Goal: Check status: Check status

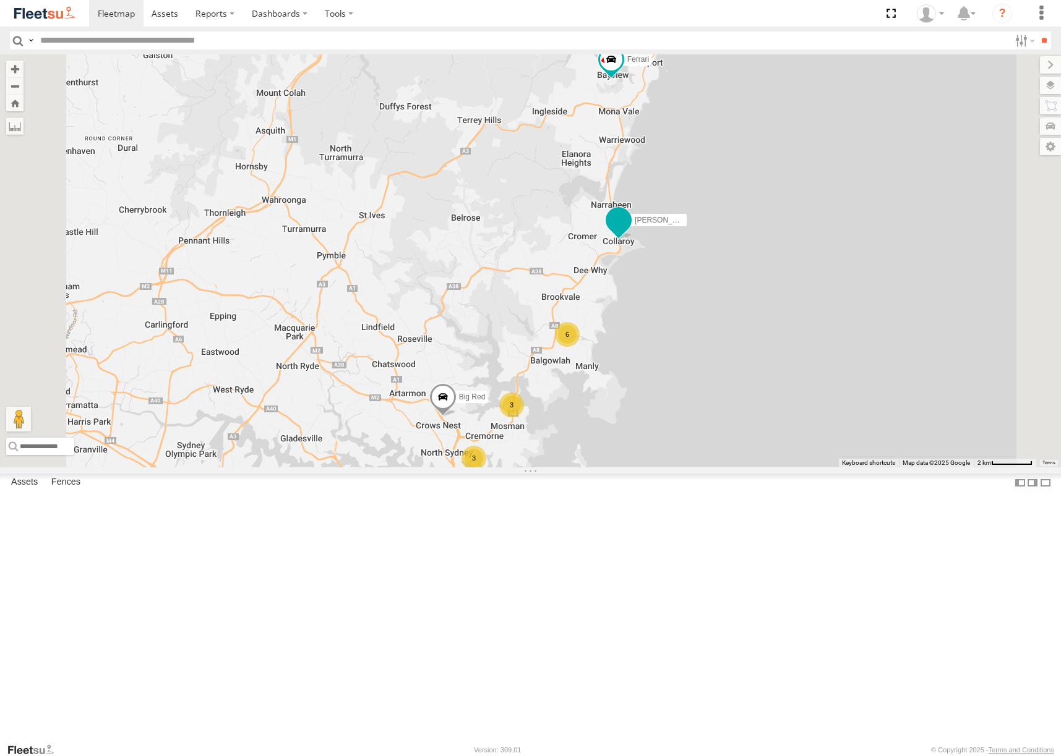
click at [630, 231] on span at bounding box center [618, 220] width 22 height 22
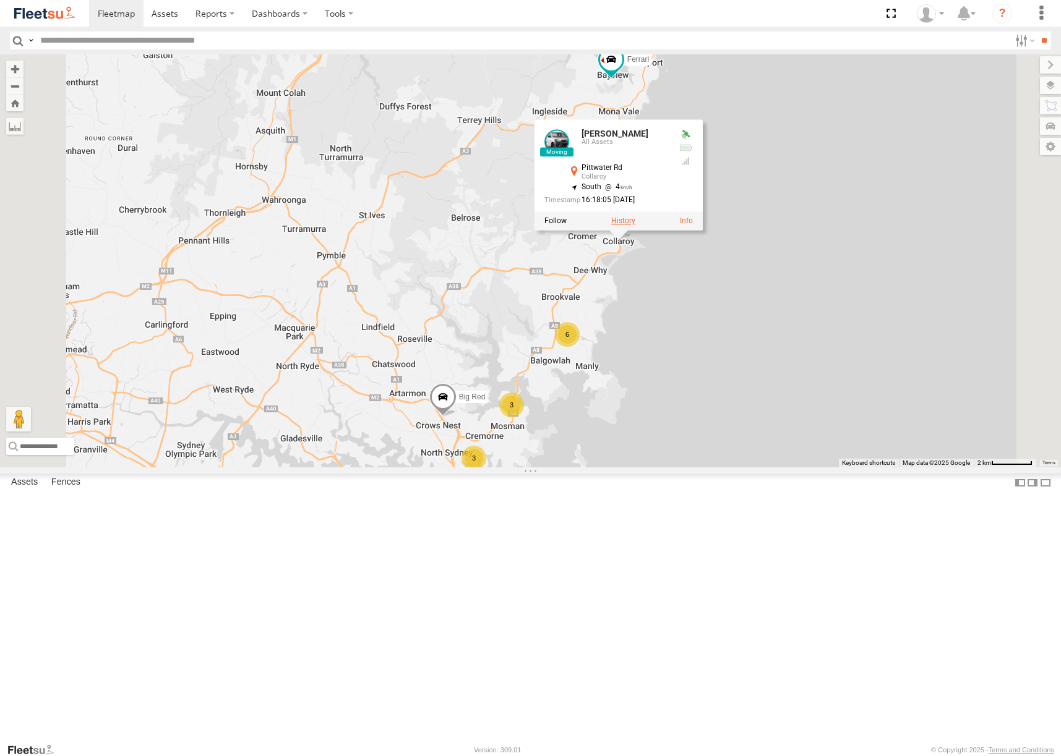
click at [635, 226] on label at bounding box center [623, 221] width 24 height 9
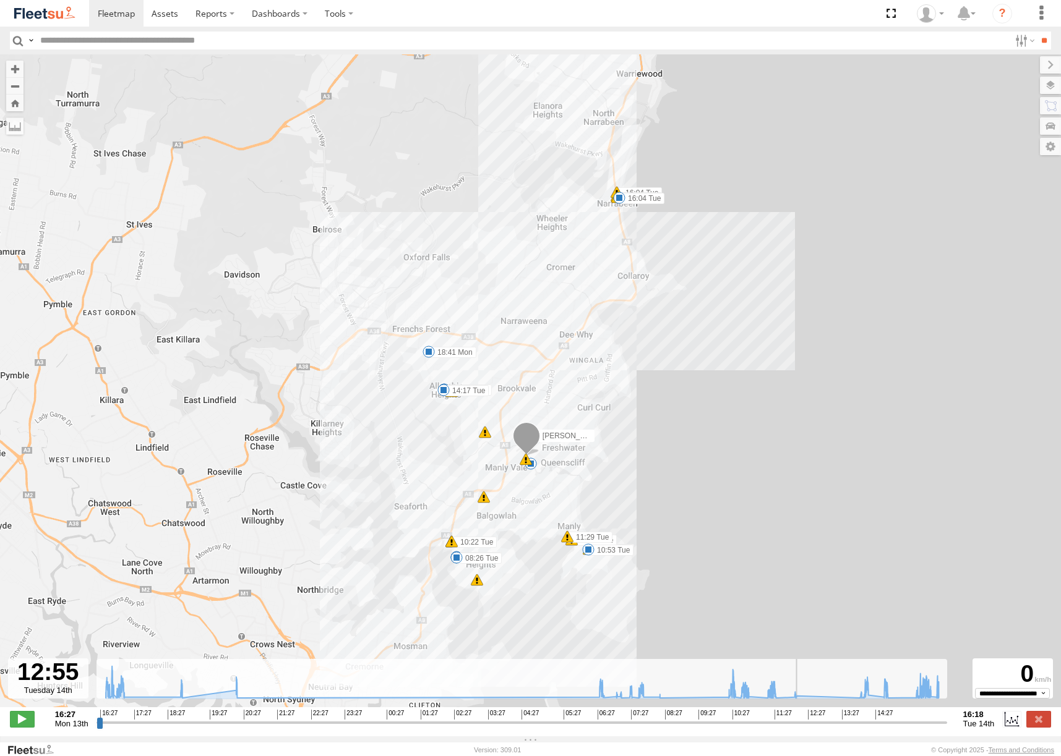
drag, startPoint x: 98, startPoint y: 727, endPoint x: 824, endPoint y: 714, distance: 726.2
click at [824, 717] on input "range" at bounding box center [521, 723] width 850 height 12
drag, startPoint x: 825, startPoint y: 727, endPoint x: 977, endPoint y: 710, distance: 153.1
type input "**********"
click at [947, 717] on input "range" at bounding box center [521, 723] width 850 height 12
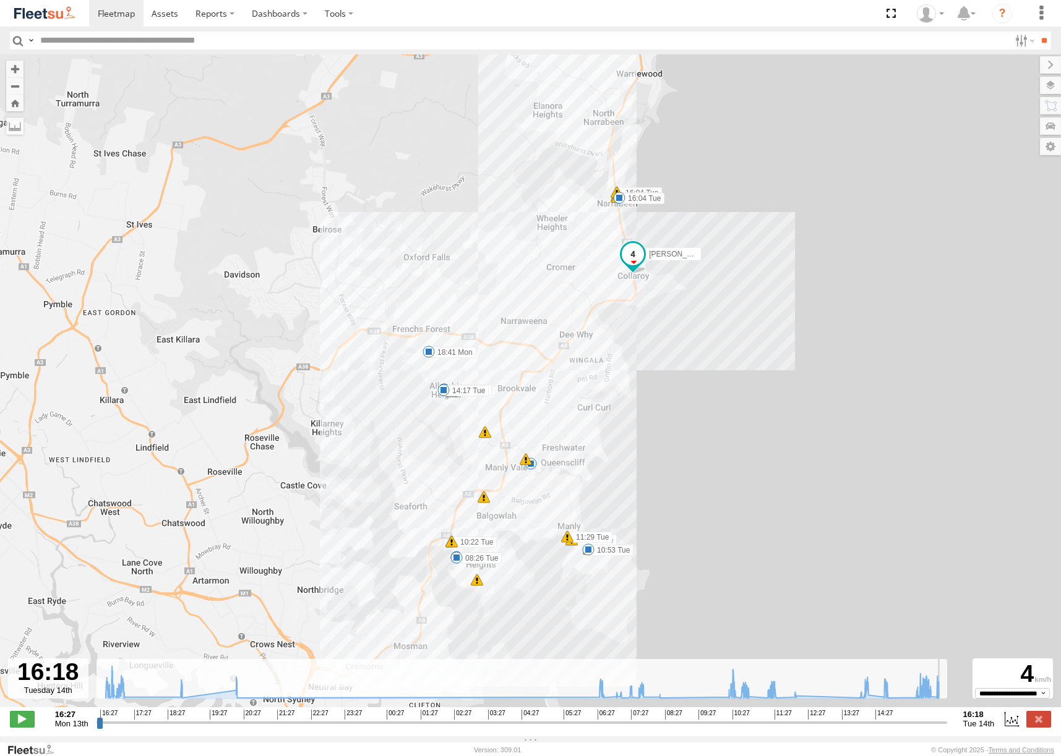
click at [54, 20] on img at bounding box center [44, 13] width 64 height 17
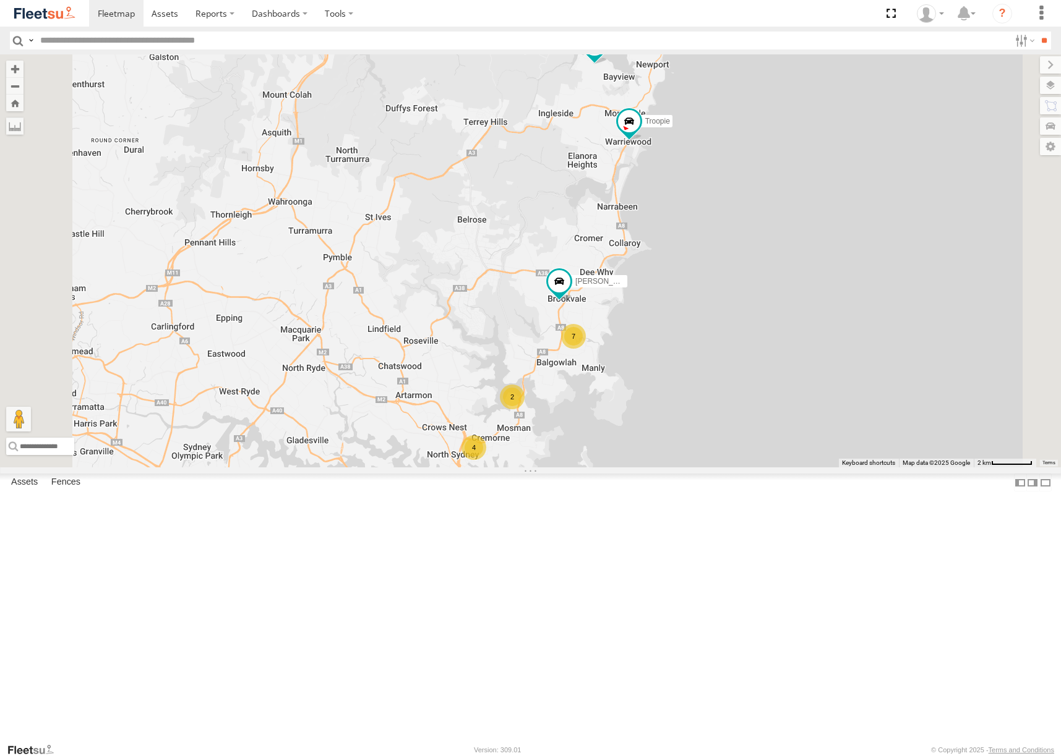
click at [731, 450] on div "Ferrari Troopie Hopper 7 4 2" at bounding box center [530, 260] width 1061 height 413
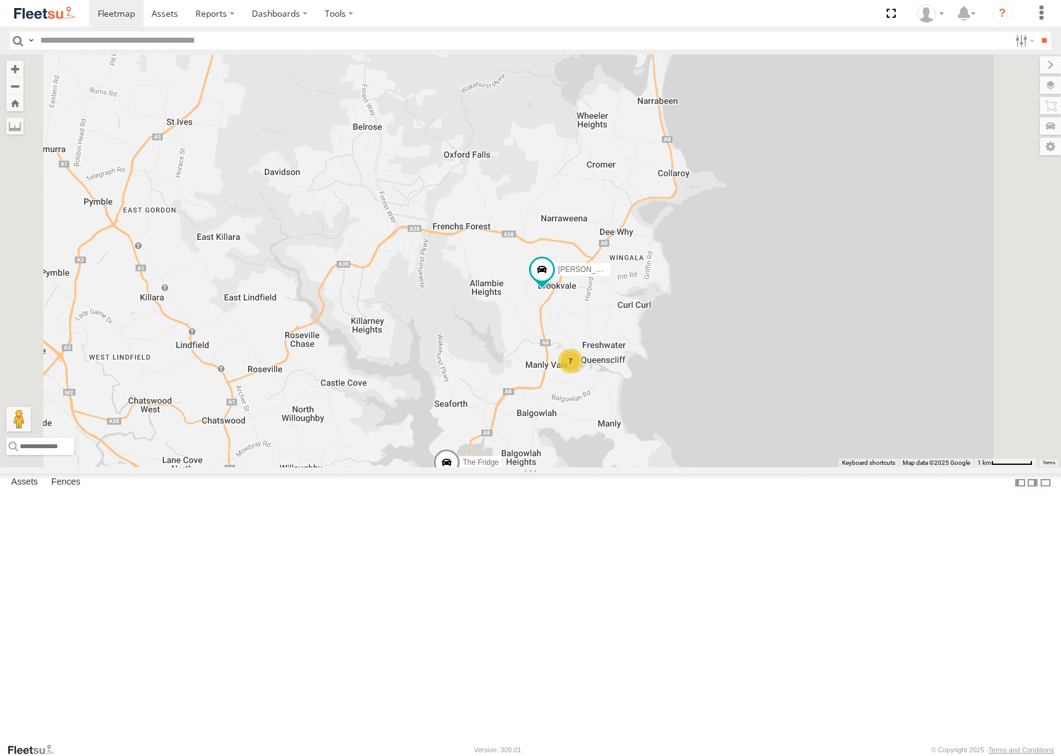
click at [703, 449] on div "Ferrari Troopie Hopper 7 Hippo The Fridge The Barra Big Red Commy" at bounding box center [530, 260] width 1061 height 413
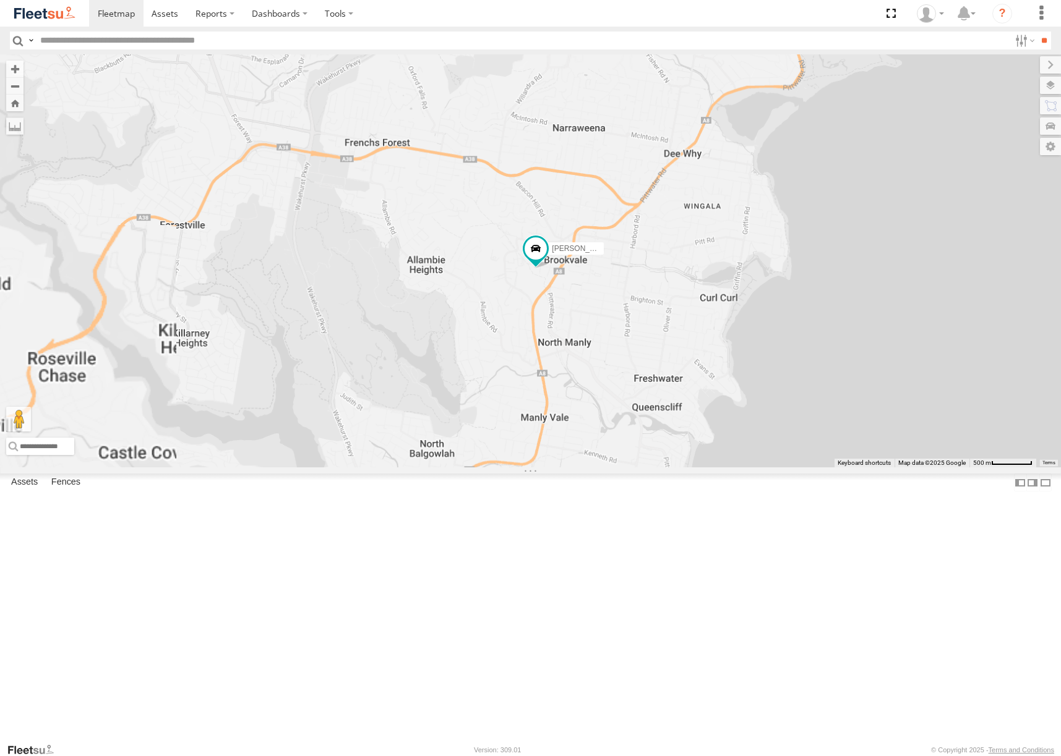
click at [693, 435] on div "Ferrari Troopie Hopper Hippo The Fridge The Barra Big Red Commy" at bounding box center [530, 260] width 1061 height 413
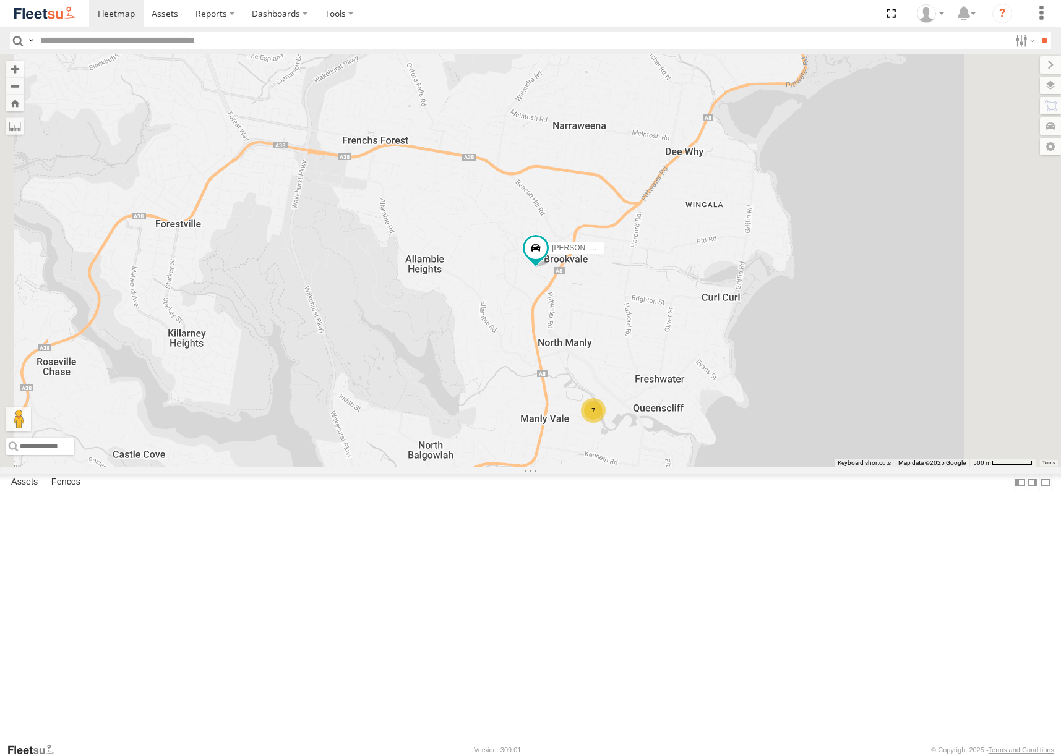
click at [693, 435] on div "Ferrari Troopie Hopper Hippo The Fridge The Barra Big Red Commy 7" at bounding box center [530, 260] width 1061 height 413
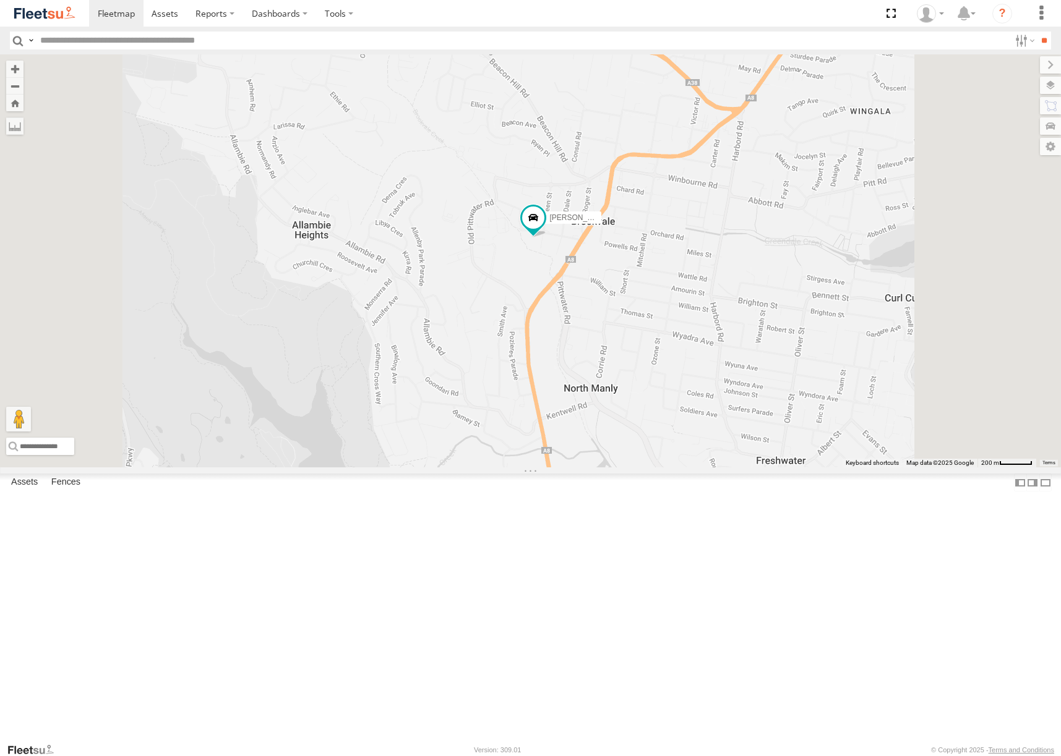
click at [693, 416] on div "Ferrari Troopie Hopper Hippo The Fridge The Barra Big Red Commy 3 4" at bounding box center [530, 260] width 1061 height 413
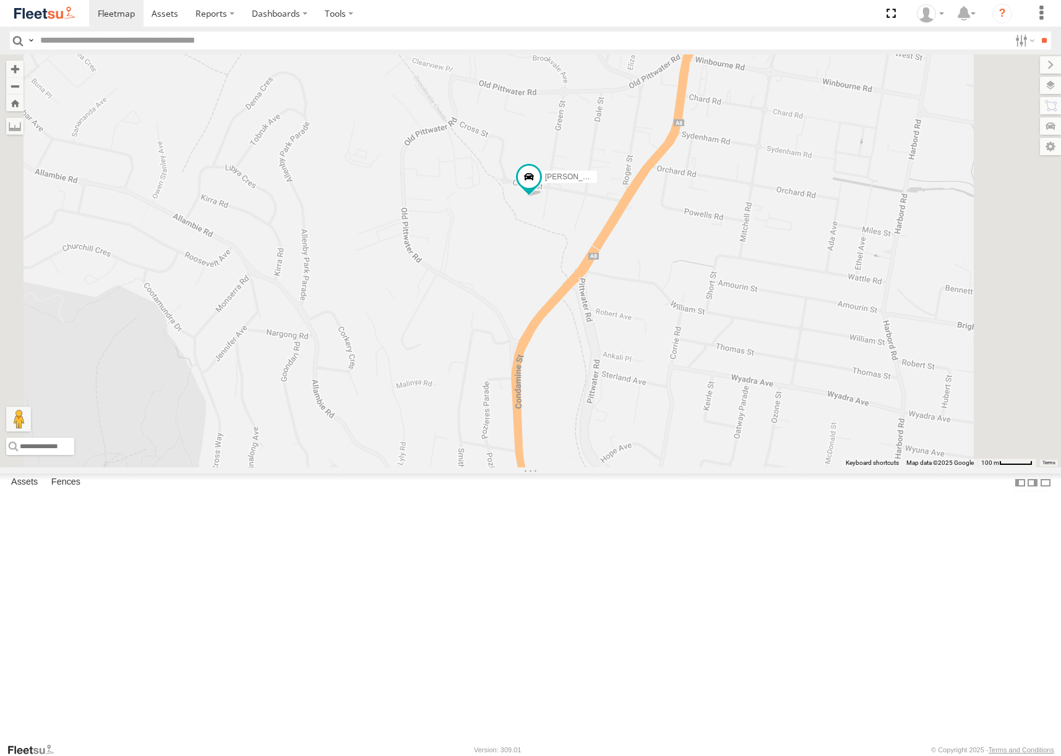
click at [695, 382] on div "Ferrari Troopie Hopper Hippo The Fridge The Barra Big Red Commy" at bounding box center [530, 260] width 1061 height 413
